Goal: Connect with others: Connect with others

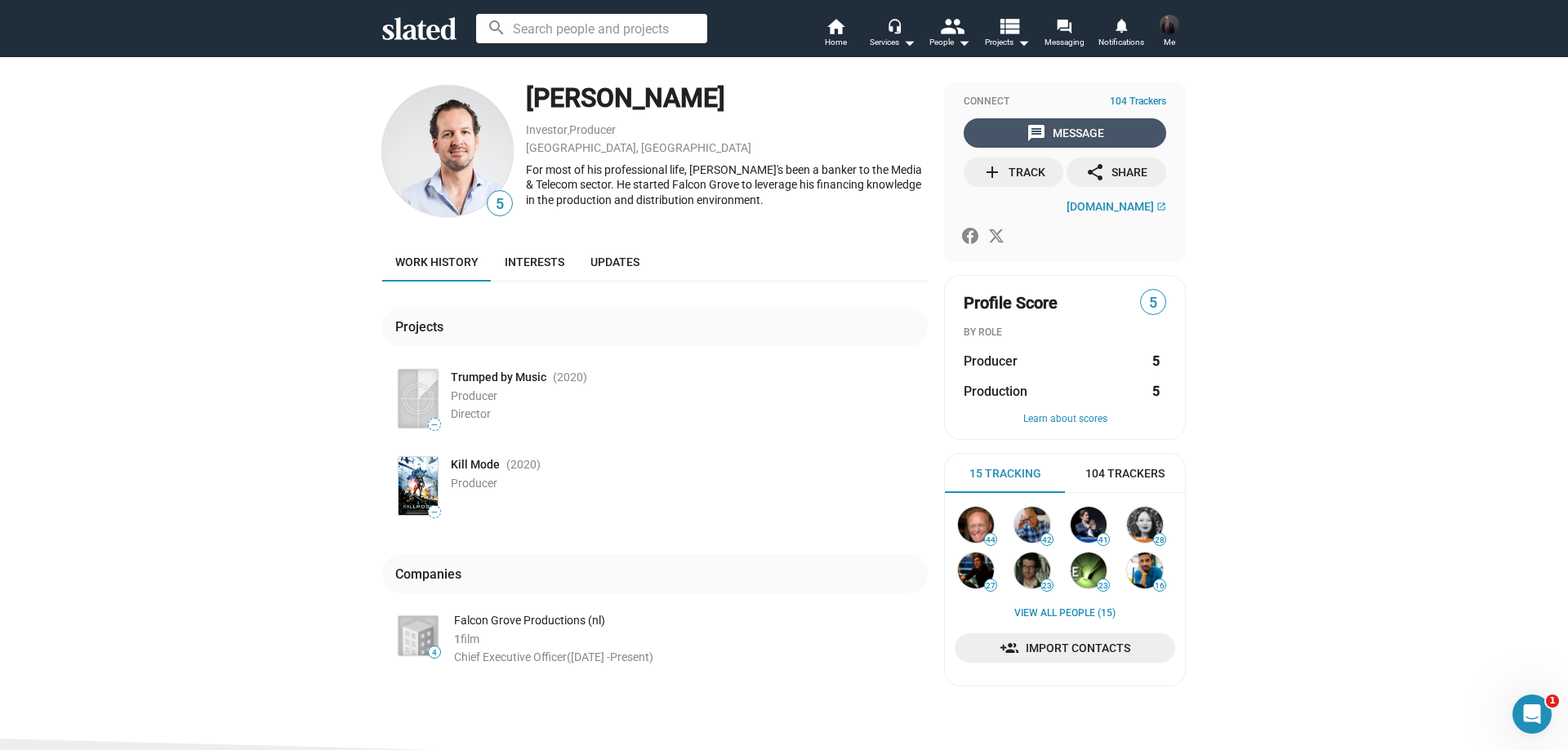
click at [1076, 130] on div "message Message" at bounding box center [1065, 133] width 77 height 30
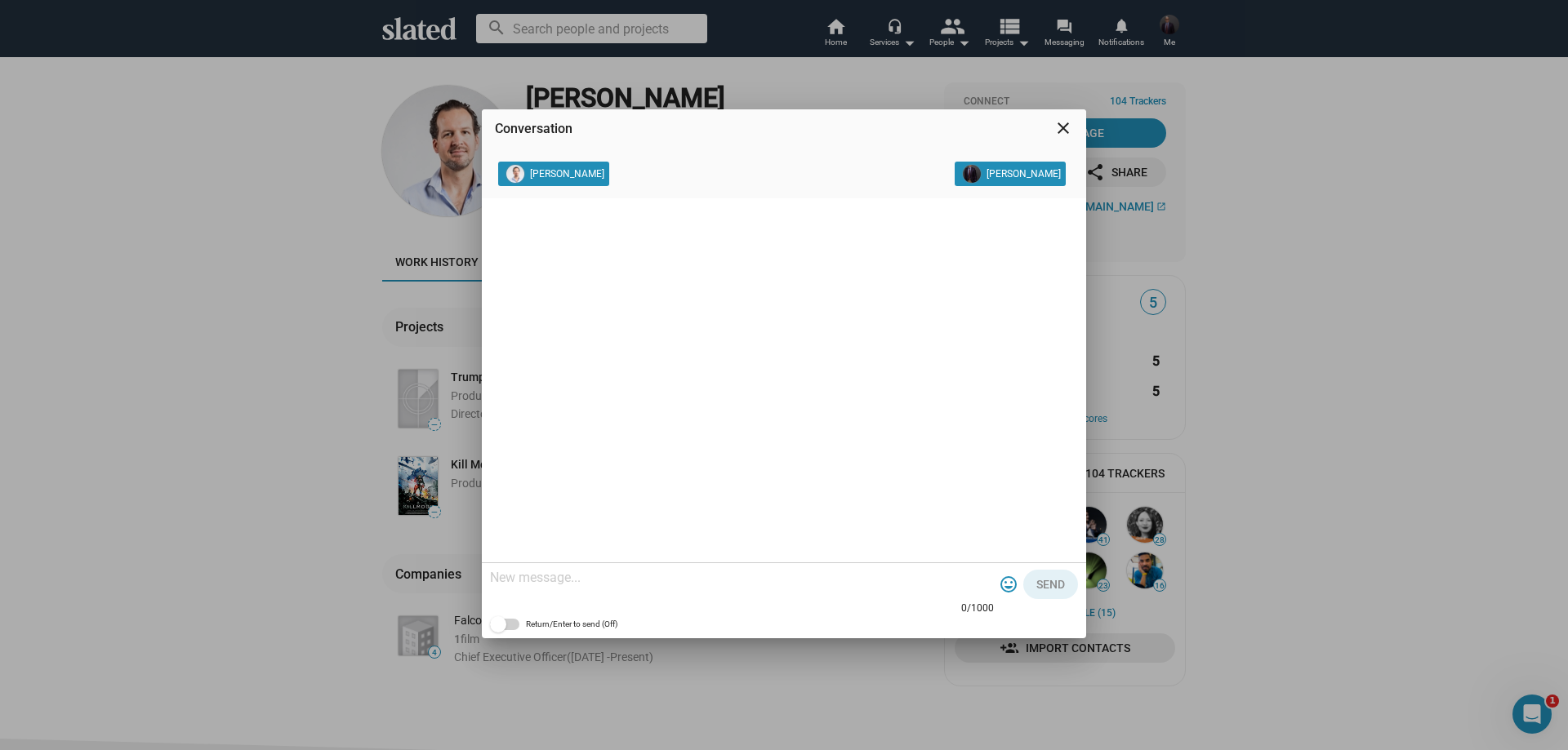
click at [643, 583] on textarea at bounding box center [742, 578] width 504 height 17
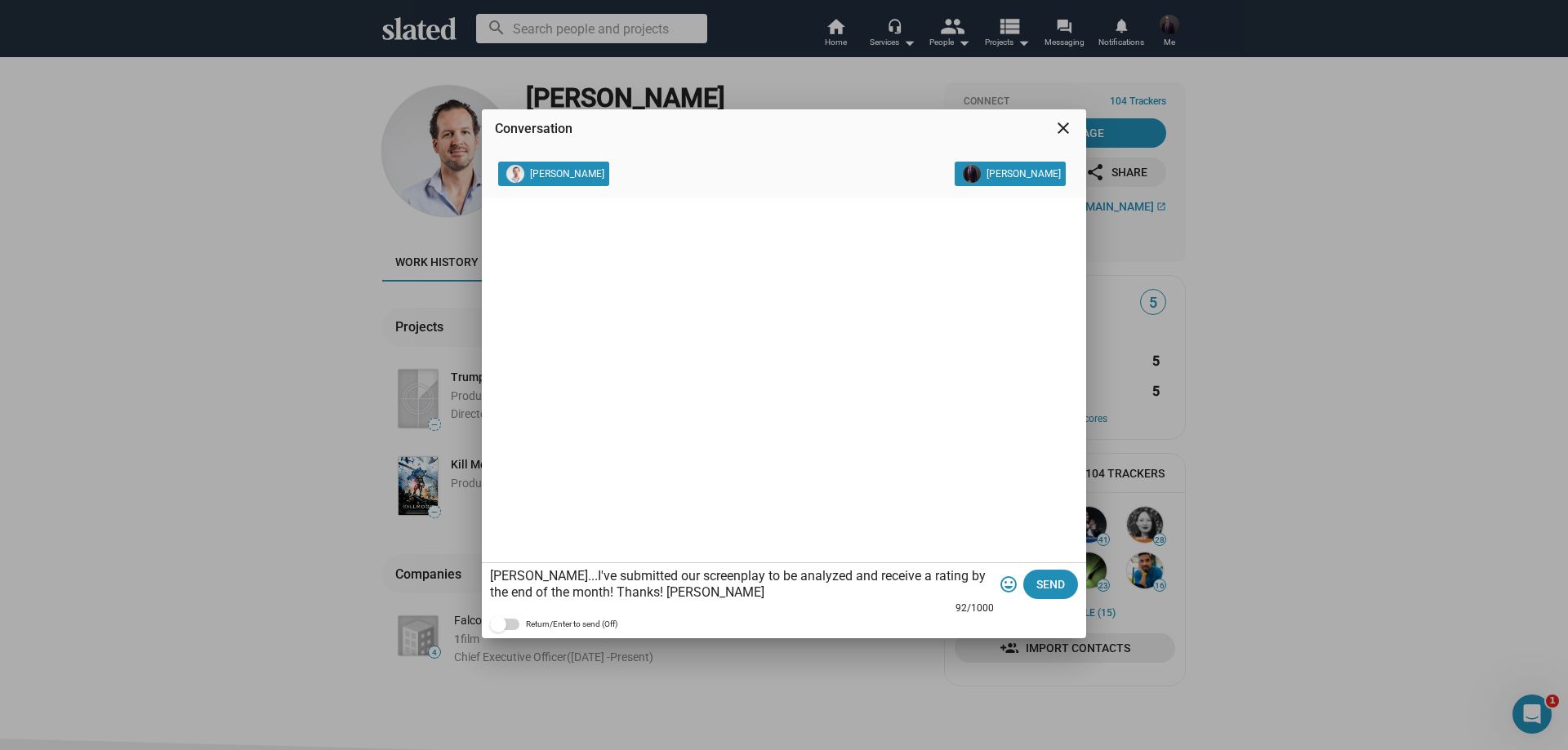
click at [811, 573] on textarea "[PERSON_NAME]...I've submitted our screenplay to be analyzed and receive a rati…" at bounding box center [742, 585] width 504 height 33
type textarea "[PERSON_NAME]...I've submitted our screenplay to be analyzed and to receive a r…"
click at [1046, 578] on span "Send" at bounding box center [1050, 585] width 29 height 30
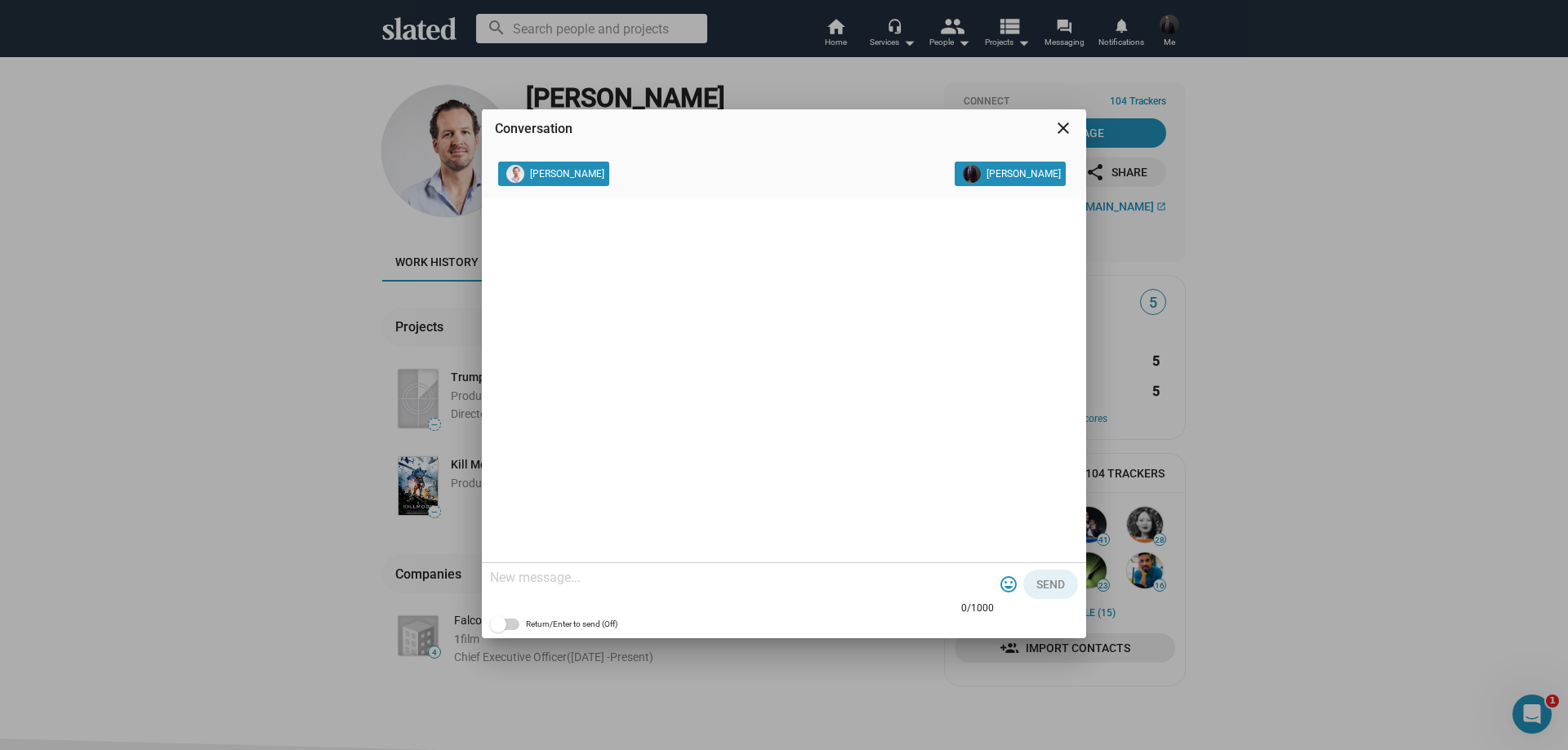
click at [1062, 125] on mat-icon "close" at bounding box center [1063, 128] width 20 height 20
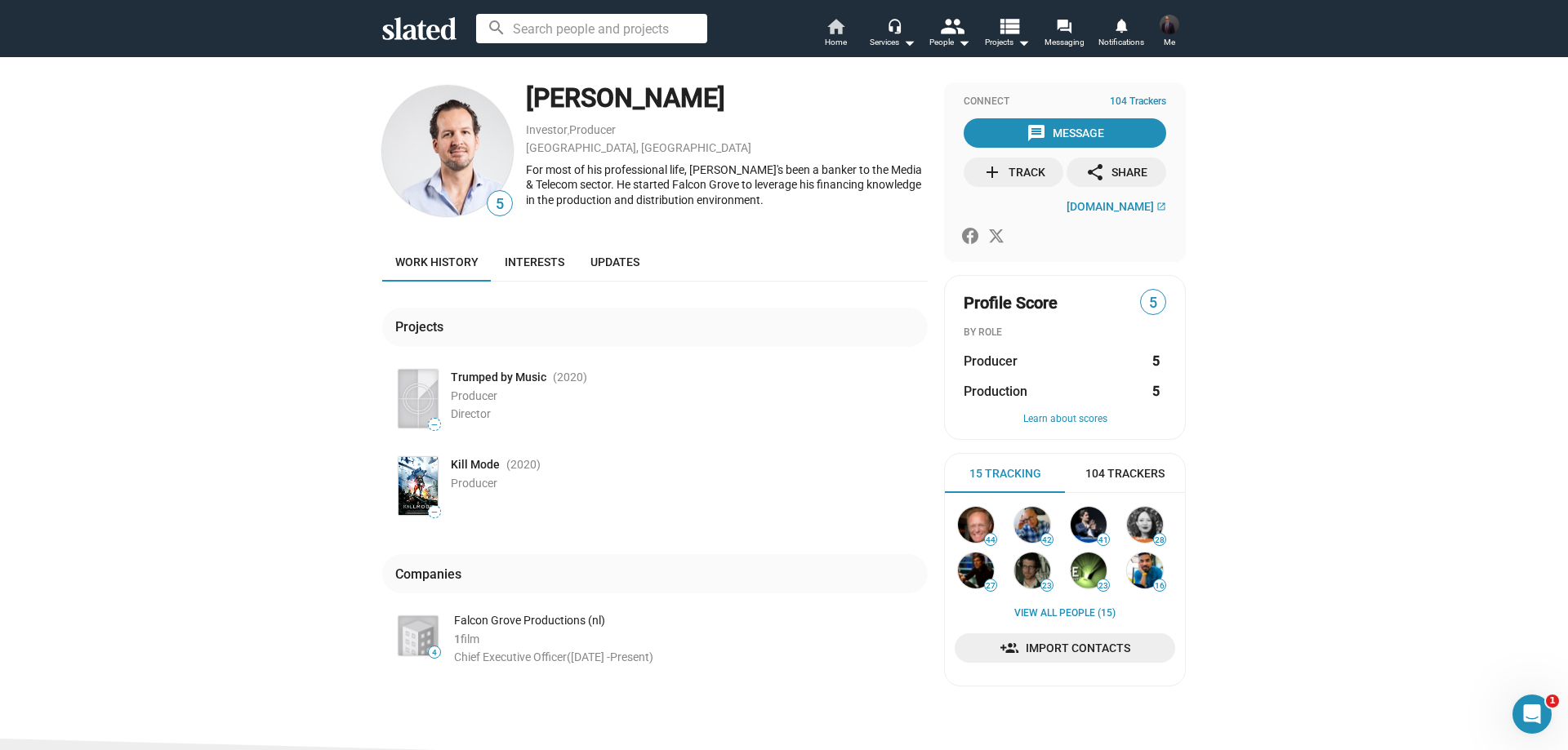
click at [843, 28] on mat-icon "home" at bounding box center [835, 26] width 20 height 20
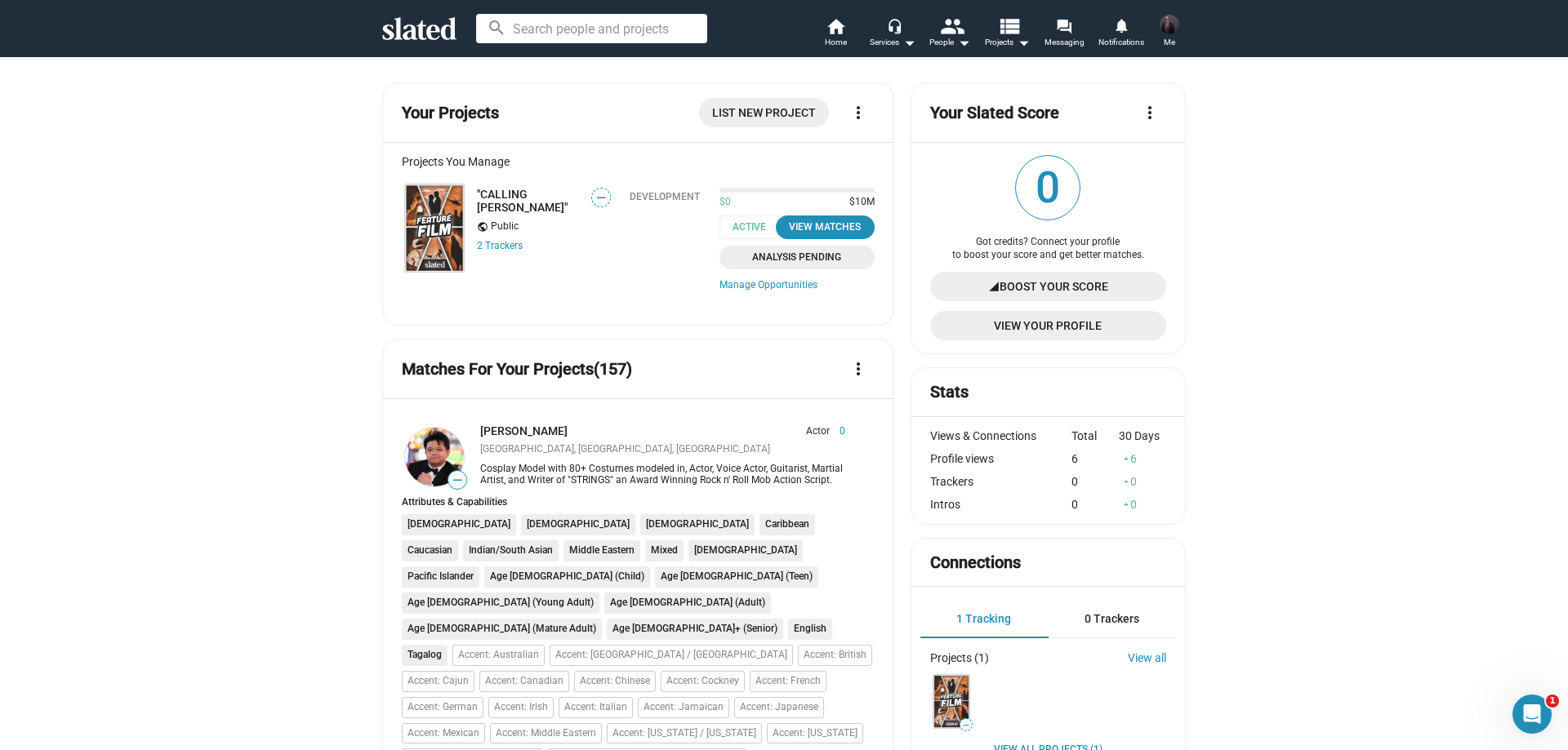
click at [429, 209] on img at bounding box center [435, 228] width 59 height 88
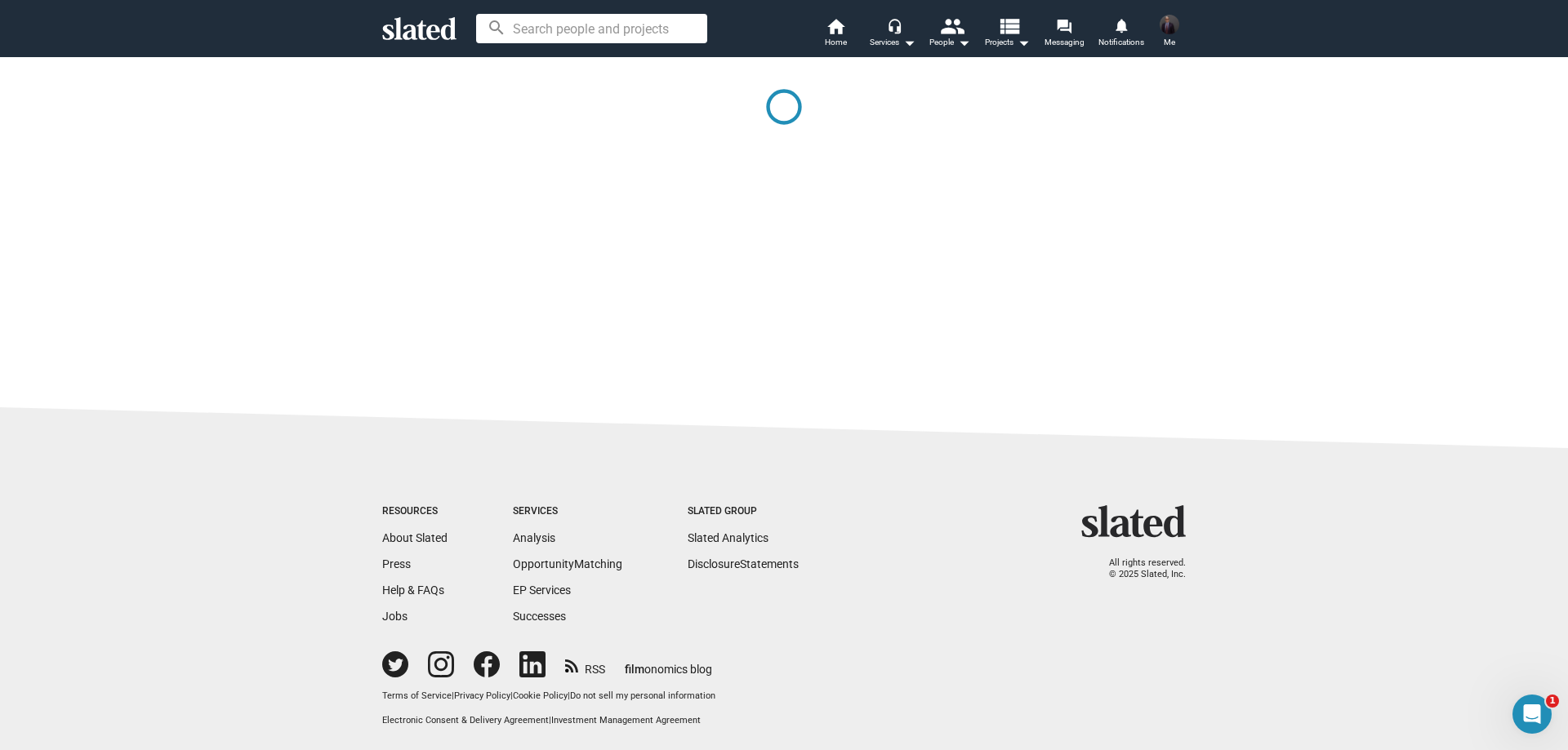
click at [429, 30] on icon at bounding box center [419, 29] width 74 height 23
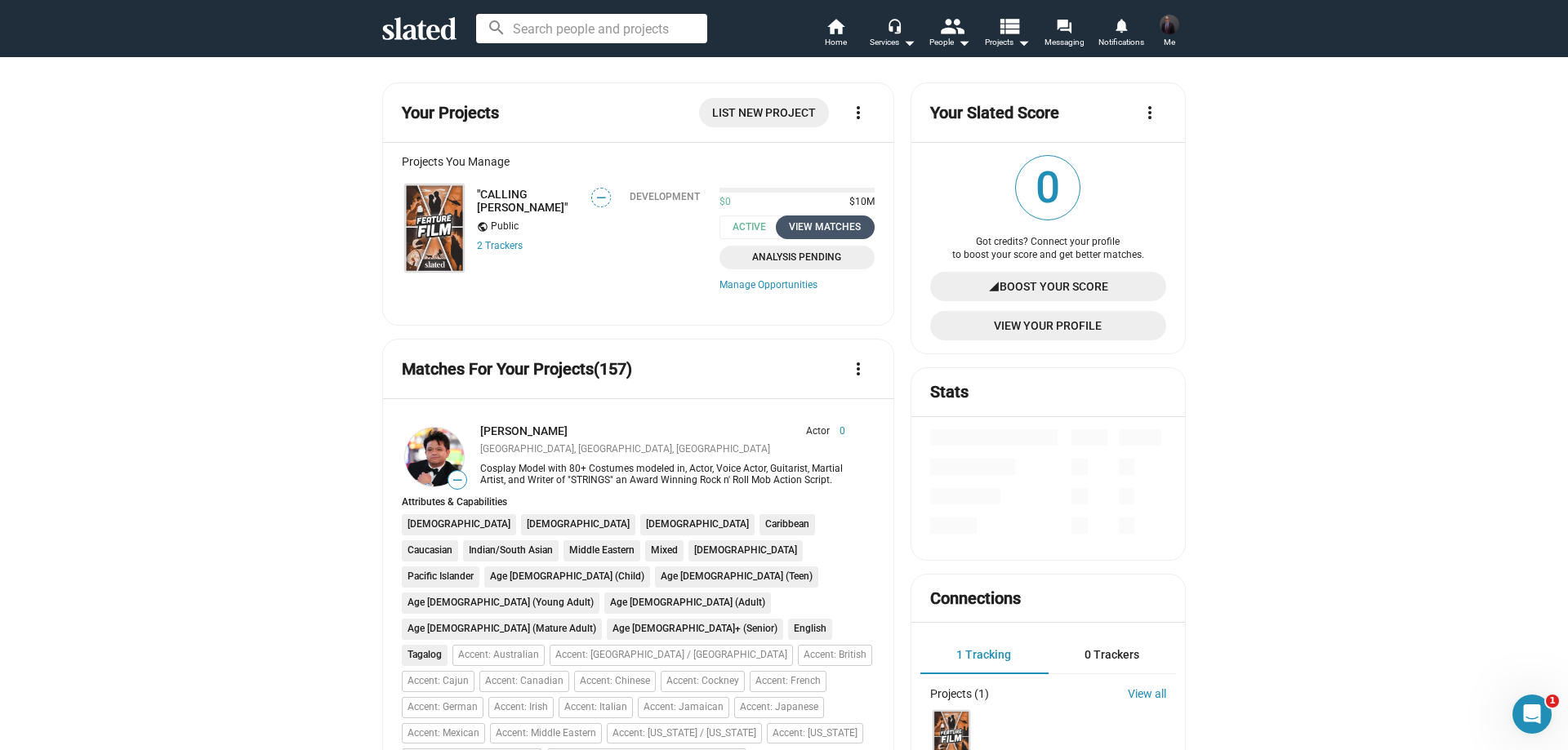
click at [801, 227] on div "View Matches" at bounding box center [825, 228] width 79 height 17
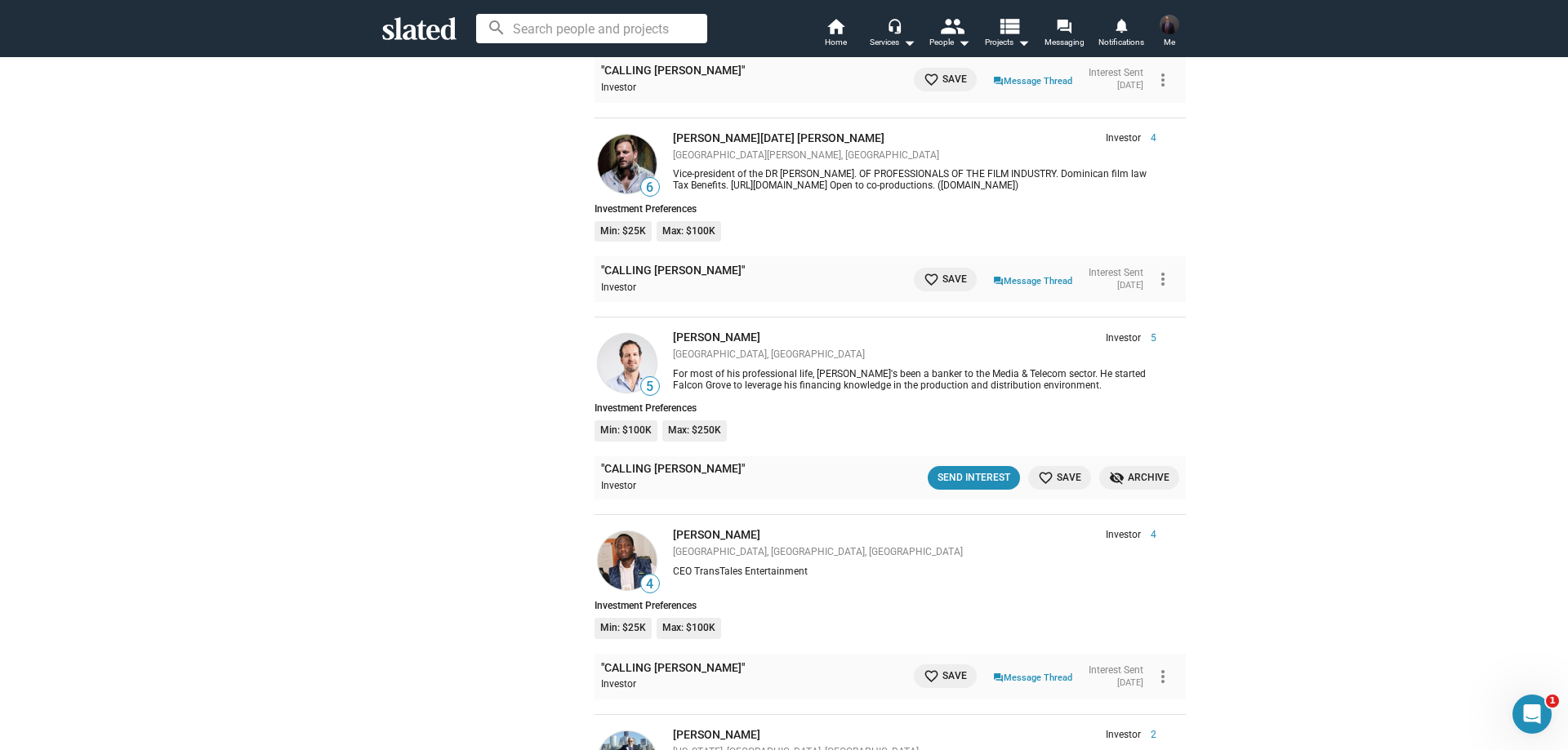
scroll to position [2844, 0]
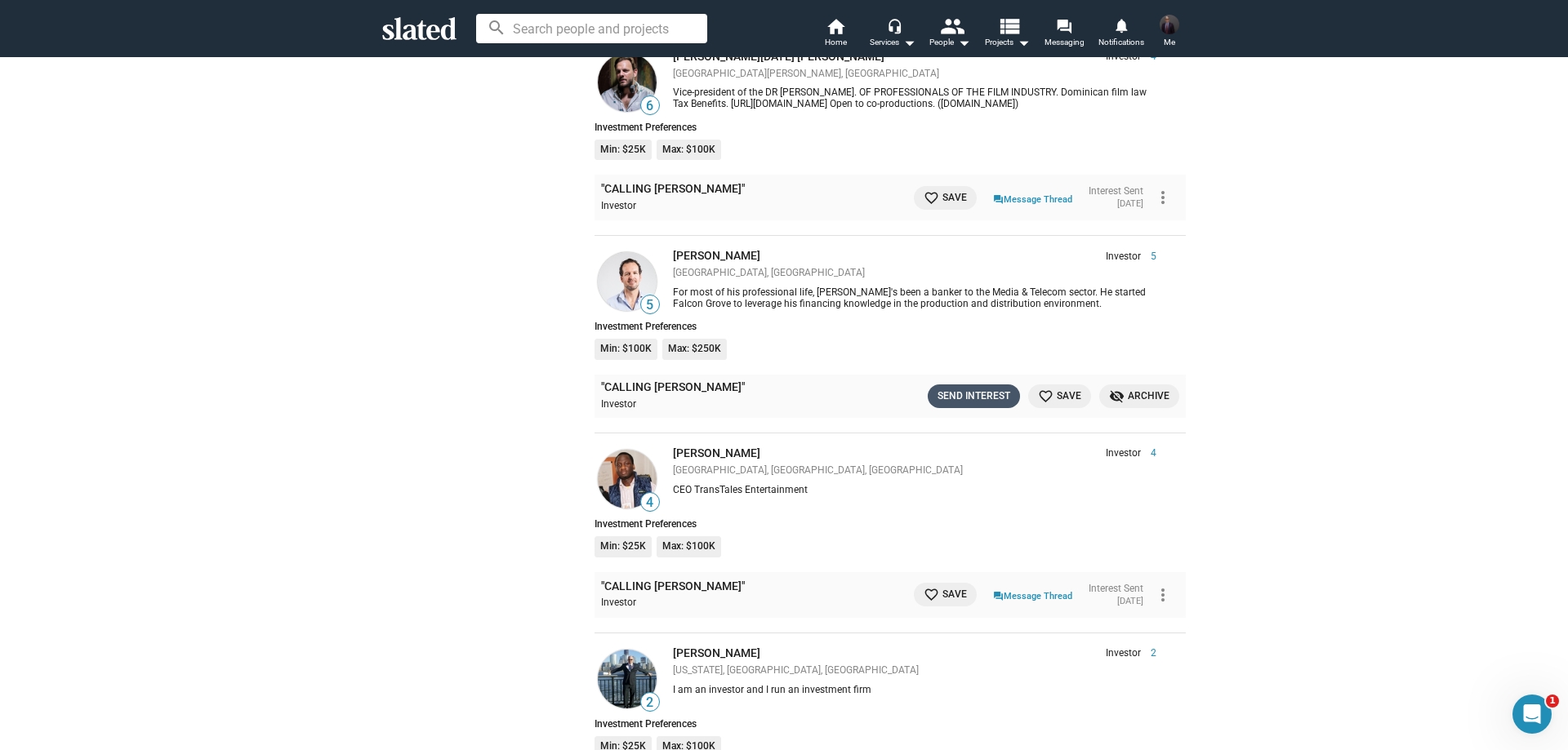
click at [957, 388] on div "Send Interest" at bounding box center [974, 396] width 73 height 17
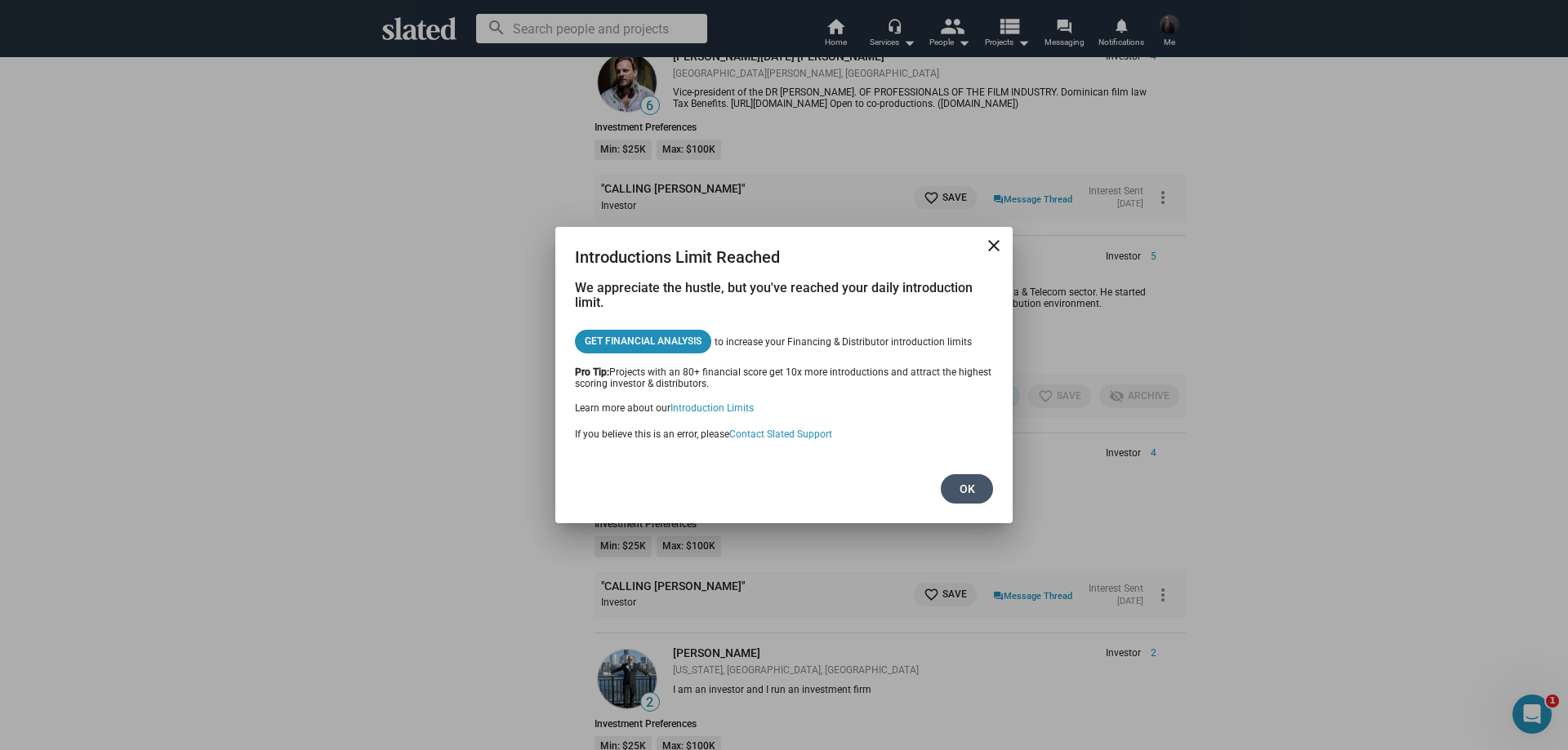
click at [953, 492] on button "Ok" at bounding box center [967, 489] width 52 height 30
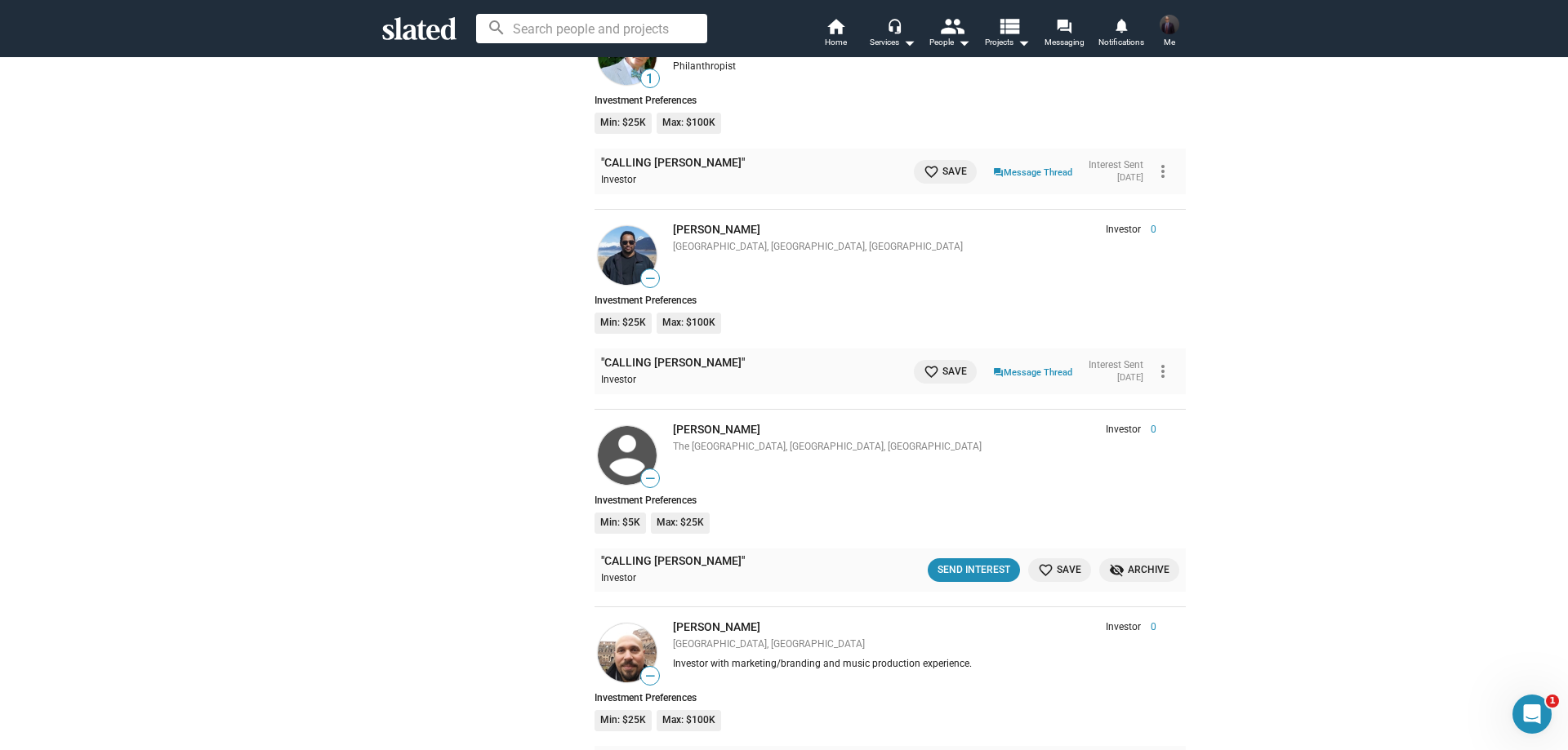
scroll to position [4559, 0]
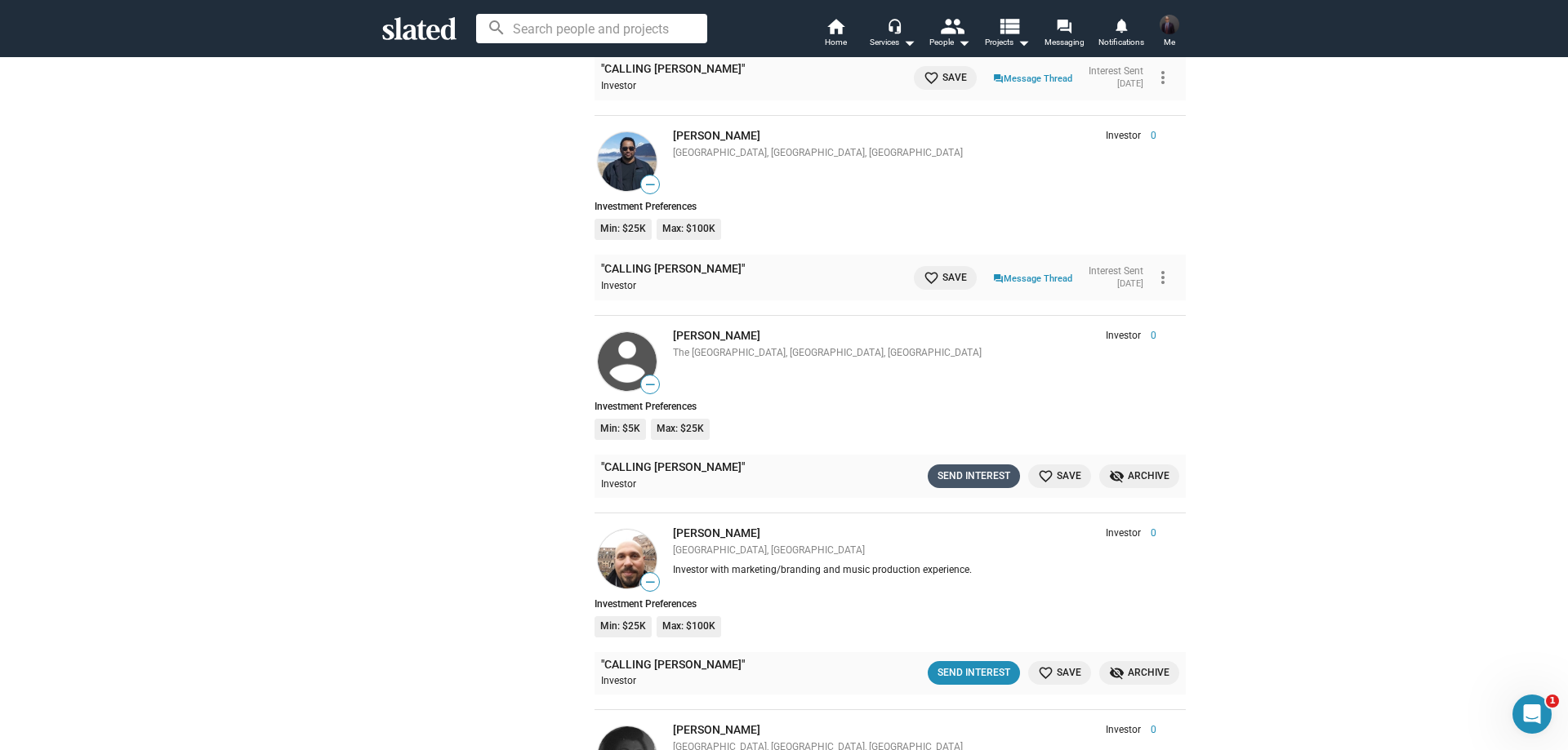
click at [970, 468] on div "Send Interest" at bounding box center [974, 476] width 73 height 17
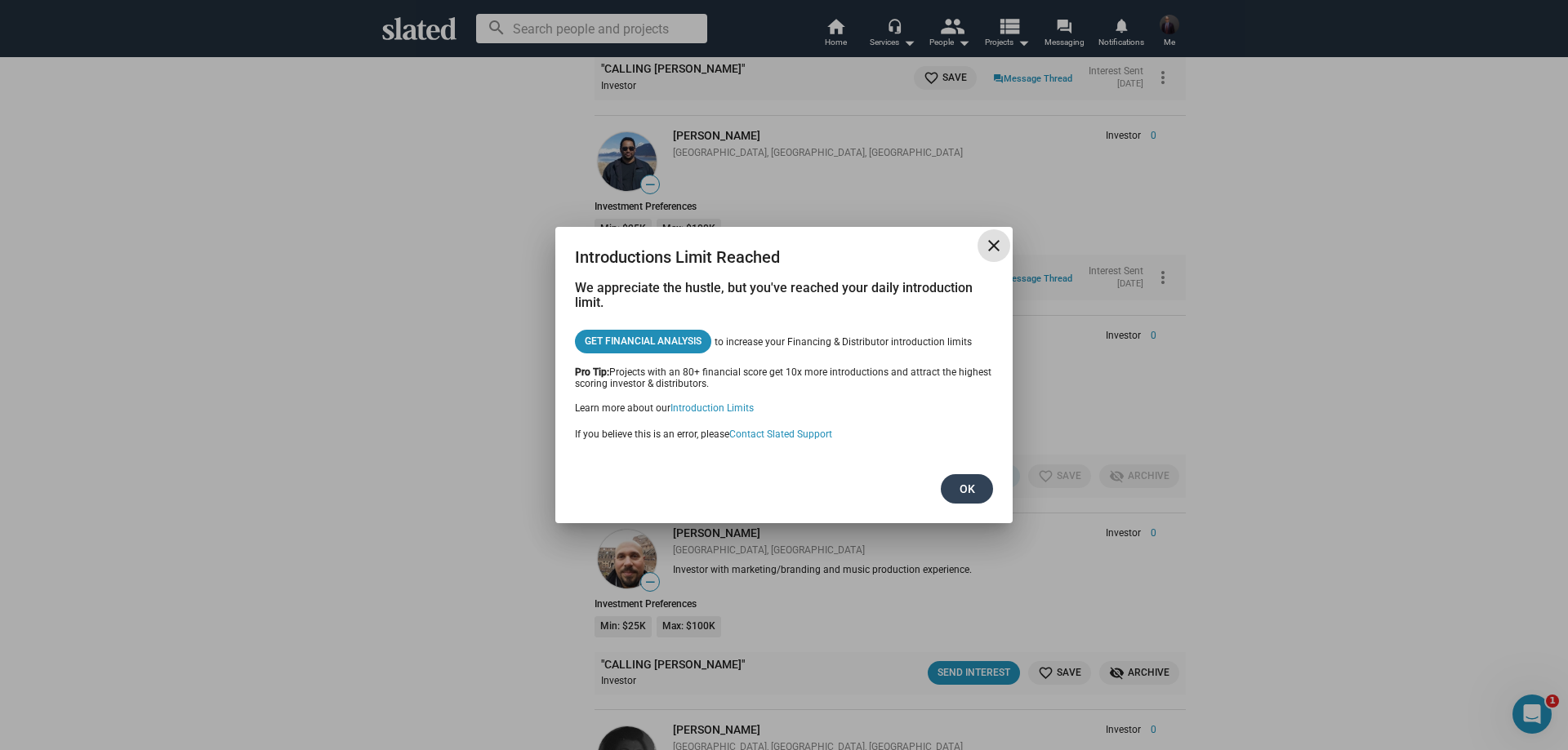
click at [959, 495] on span "Ok" at bounding box center [967, 489] width 26 height 30
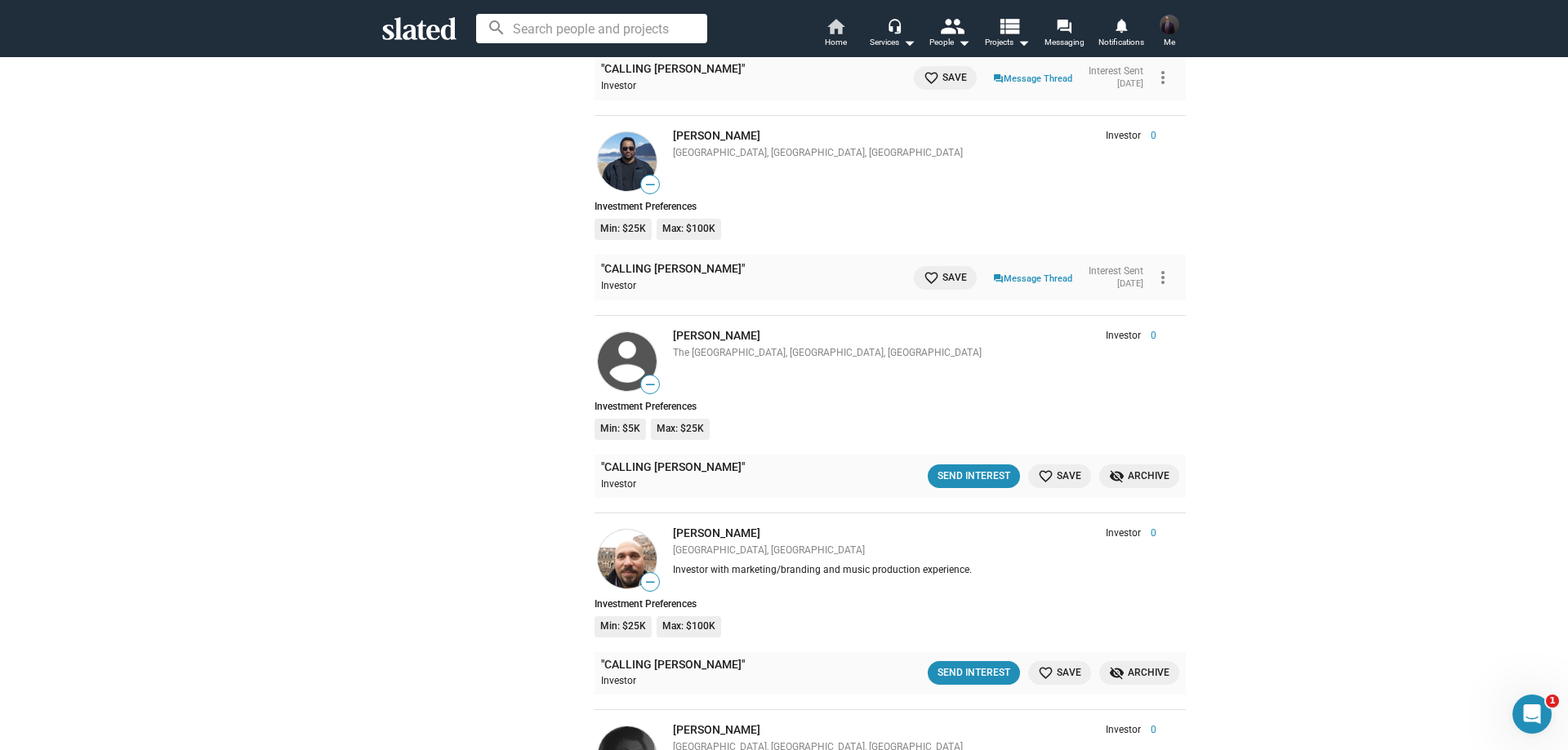
click at [840, 30] on mat-icon "home" at bounding box center [835, 26] width 20 height 20
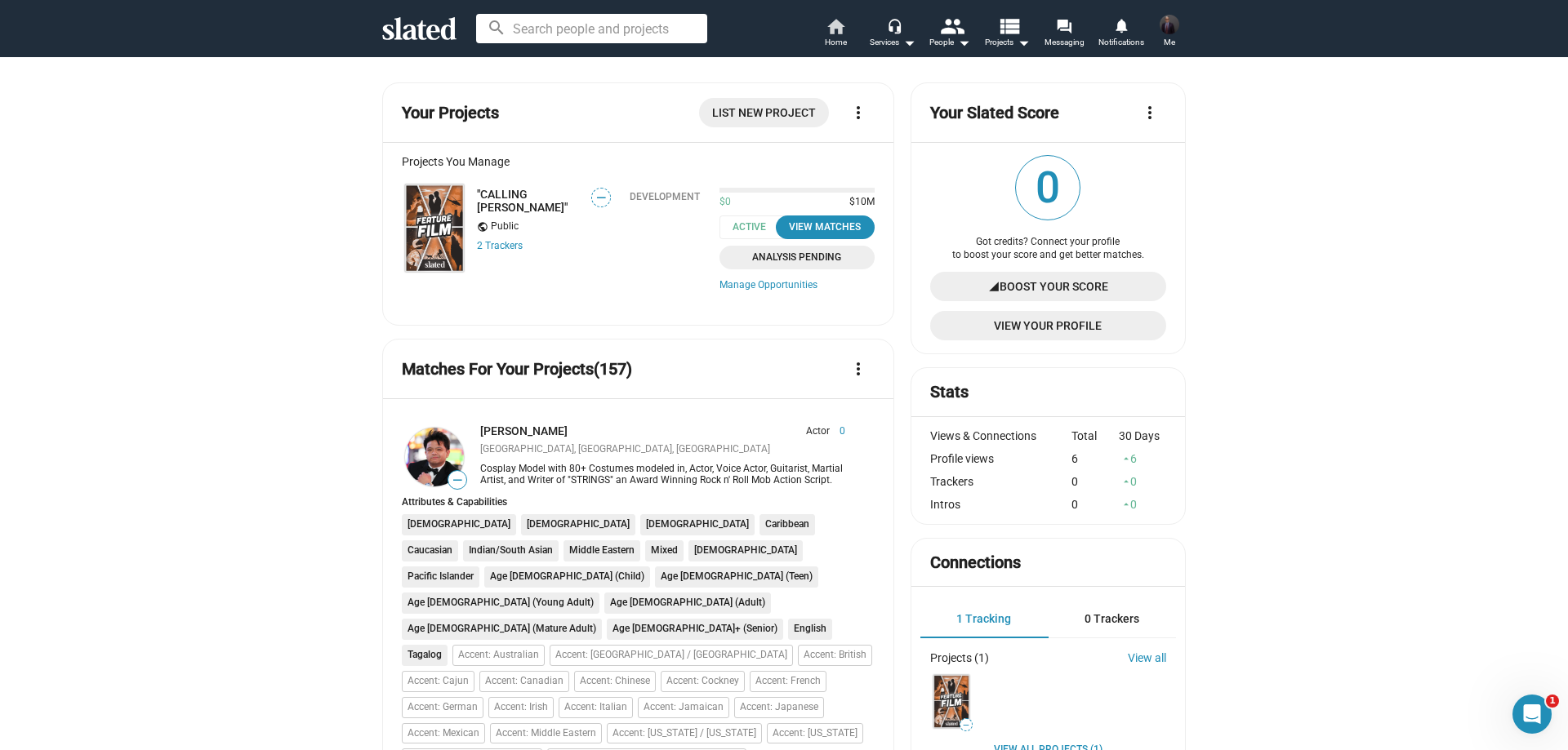
click at [834, 32] on mat-icon "home" at bounding box center [835, 26] width 20 height 20
